Goal: Information Seeking & Learning: Compare options

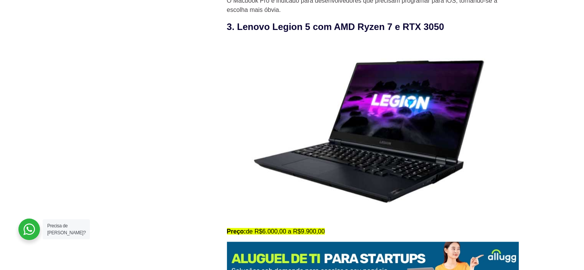
scroll to position [1383, 0]
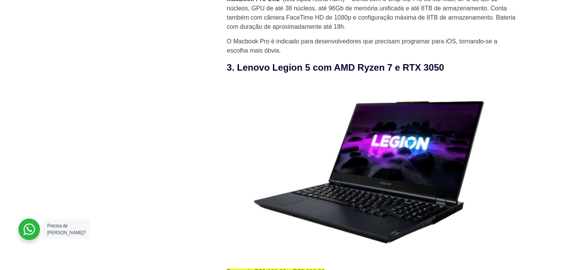
drag, startPoint x: 237, startPoint y: 72, endPoint x: 453, endPoint y: 71, distance: 216.3
click at [453, 71] on h3 "3. Lenovo Legion 5 com AMD Ryzen 7 e RTX 3050" at bounding box center [373, 68] width 292 height 14
copy h3 "Lenovo Legion 5 com AMD Ryzen 7 e RTX 3050"
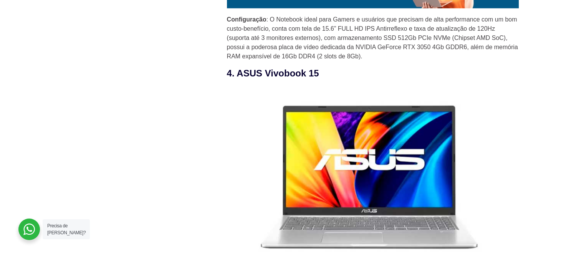
scroll to position [1691, 0]
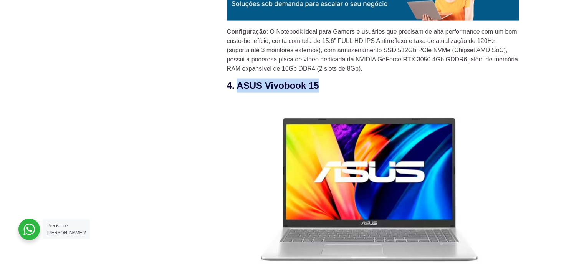
drag, startPoint x: 237, startPoint y: 86, endPoint x: 317, endPoint y: 90, distance: 80.0
click at [317, 90] on h3 "4. ASUS Vivobook 15" at bounding box center [373, 86] width 292 height 14
copy h3 "ASUS Vivobook 15"
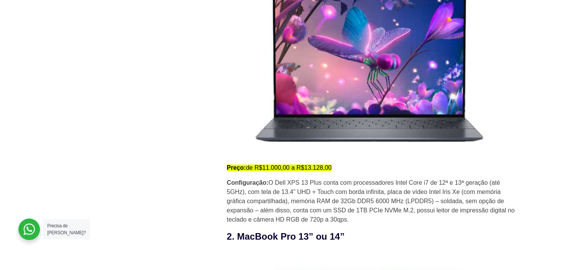
scroll to position [807, 0]
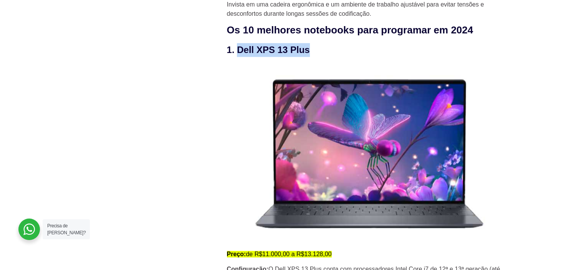
drag, startPoint x: 237, startPoint y: 53, endPoint x: 317, endPoint y: 53, distance: 79.9
click at [317, 53] on h3 "1. Dell XPS 13 Plus" at bounding box center [373, 50] width 292 height 14
copy h3 "Dell XPS 13 Plus"
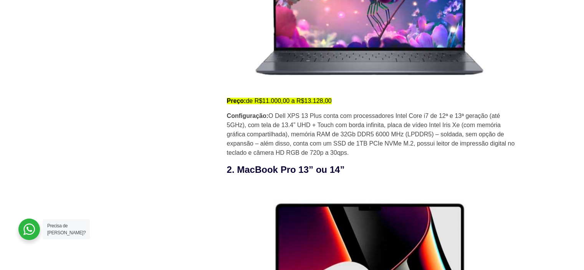
scroll to position [961, 0]
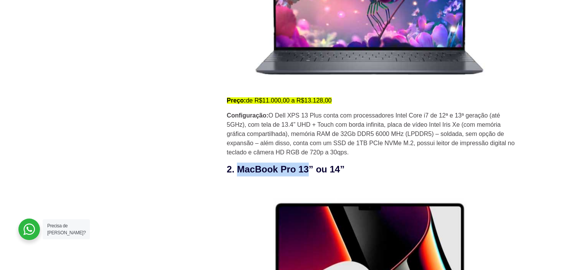
drag, startPoint x: 236, startPoint y: 172, endPoint x: 309, endPoint y: 173, distance: 73.0
click at [309, 173] on h3 "2. MacBook Pro 13” ou 14”" at bounding box center [373, 170] width 292 height 14
copy h3 "MacBook Pro 13"
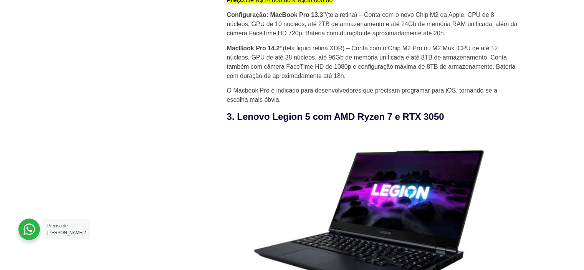
scroll to position [1345, 0]
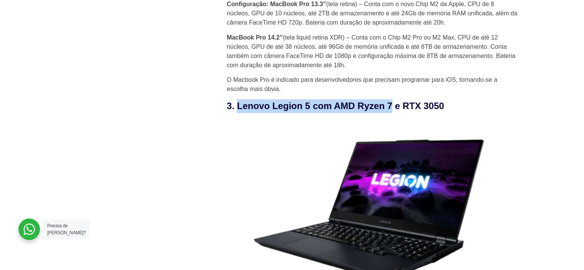
drag, startPoint x: 239, startPoint y: 108, endPoint x: 393, endPoint y: 108, distance: 153.3
click at [393, 108] on h3 "3. Lenovo Legion 5 com AMD Ryzen 7 e RTX 3050" at bounding box center [373, 106] width 292 height 14
copy h3 "Lenovo Legion 5 com AMD Ryzen 7"
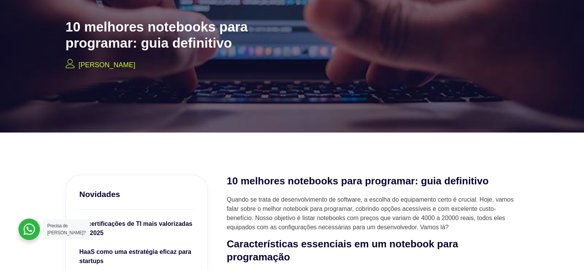
scroll to position [0, 0]
